Goal: Navigation & Orientation: Find specific page/section

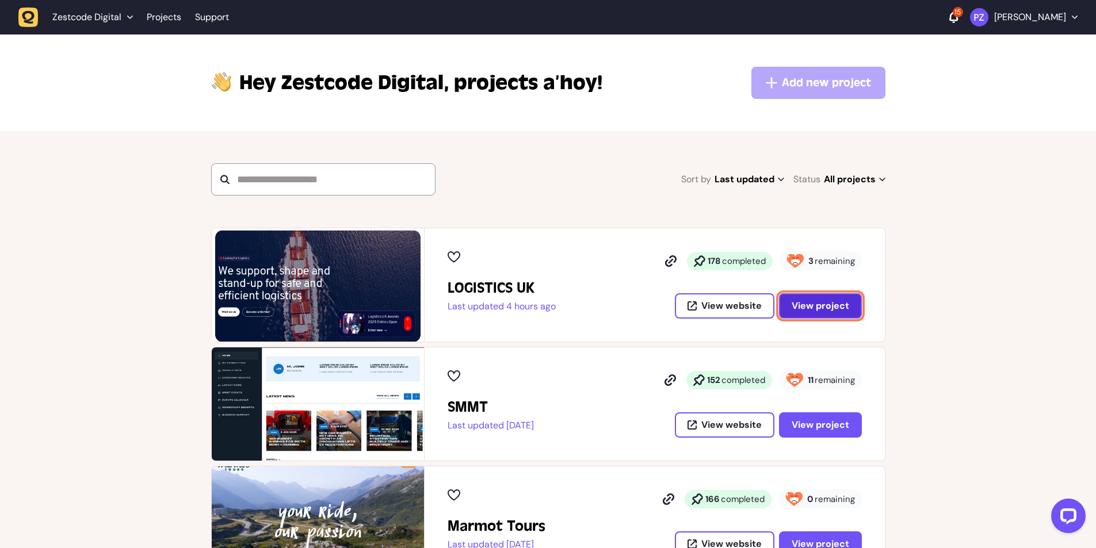
click at [811, 301] on span "View project" at bounding box center [820, 305] width 58 height 9
click at [809, 309] on span "View project" at bounding box center [820, 305] width 58 height 9
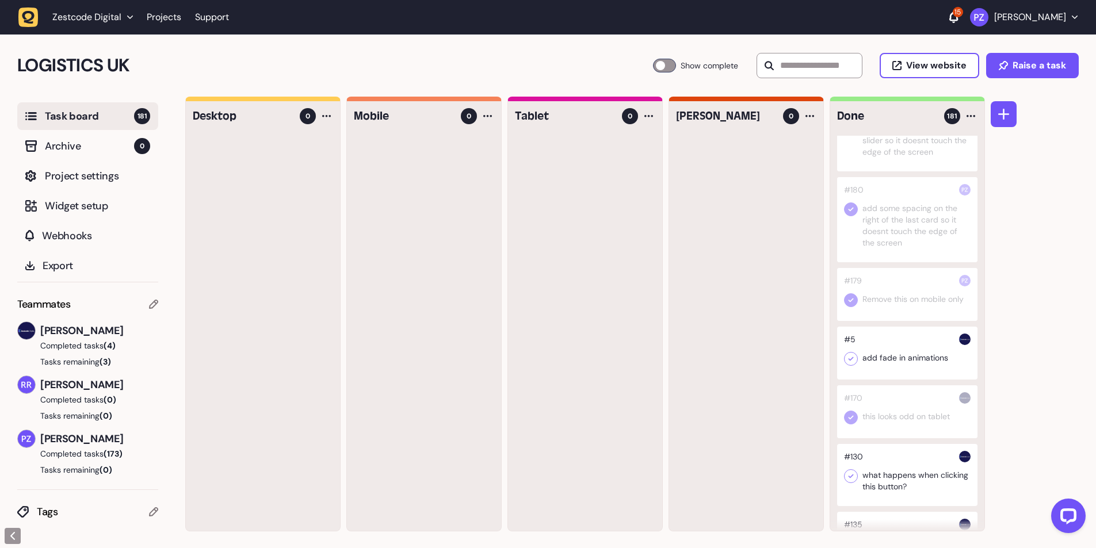
scroll to position [154, 0]
click at [30, 20] on icon "button" at bounding box center [28, 17] width 13 height 13
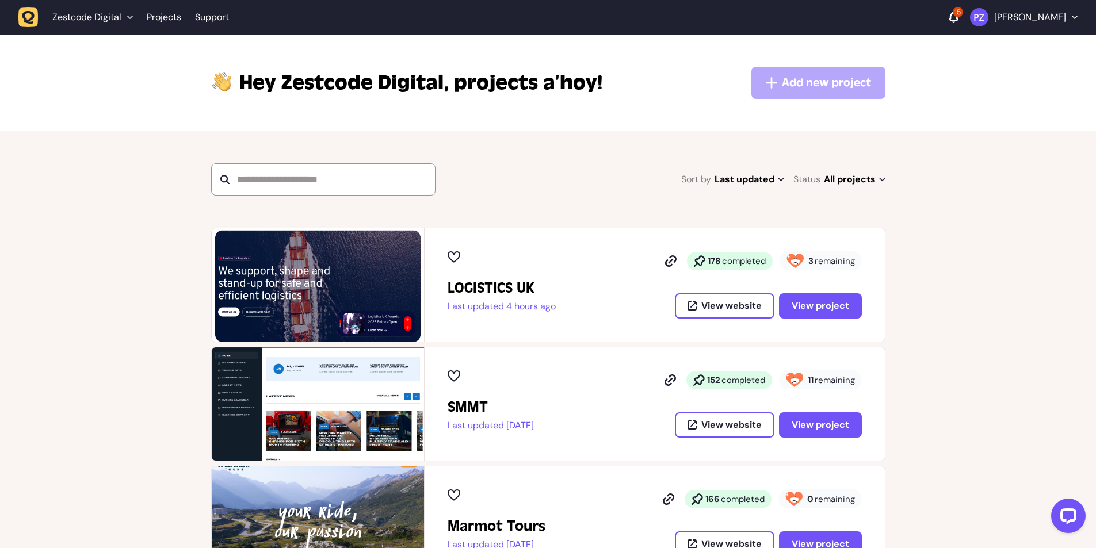
drag, startPoint x: 553, startPoint y: 315, endPoint x: 489, endPoint y: 313, distance: 63.3
click at [489, 313] on div "LOGISTICS UK Last updated 4 hours ago 178 completed 3 remaining View website Vi…" at bounding box center [654, 284] width 414 height 67
click at [489, 313] on div "LOGISTICS UK Last updated 4 hours ago" at bounding box center [501, 284] width 108 height 67
click at [521, 308] on p "Last updated 4 hours ago" at bounding box center [501, 307] width 108 height 12
click at [30, 26] on icon "button" at bounding box center [28, 17] width 20 height 20
